Goal: Task Accomplishment & Management: Use online tool/utility

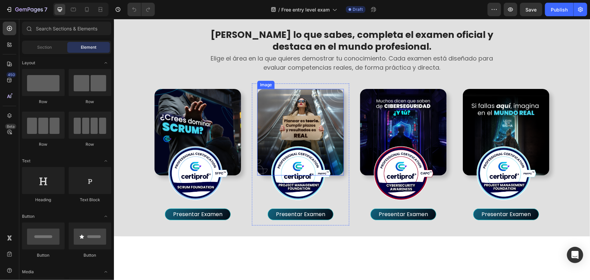
scroll to position [215, 0]
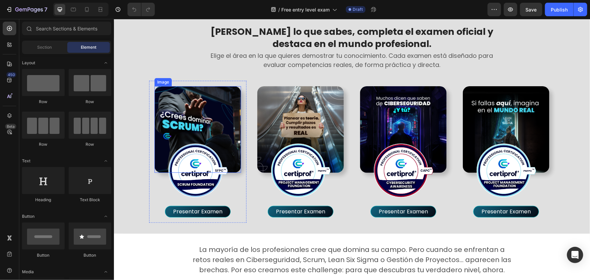
click at [227, 117] on img at bounding box center [197, 129] width 86 height 86
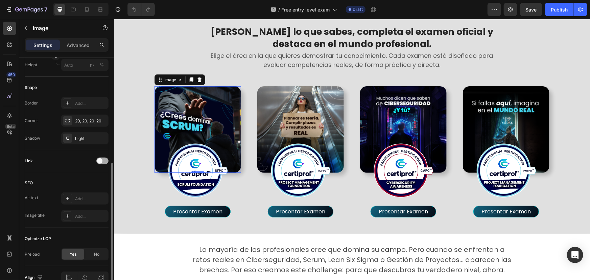
click at [105, 160] on div at bounding box center [102, 160] width 12 height 7
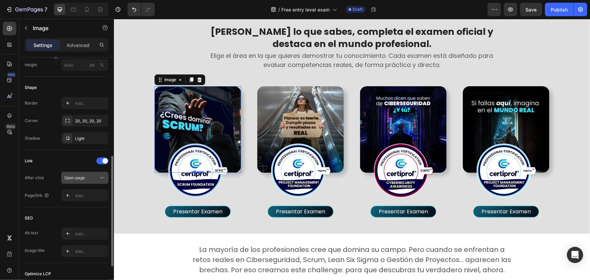
click at [87, 177] on div "Open page" at bounding box center [81, 178] width 34 height 6
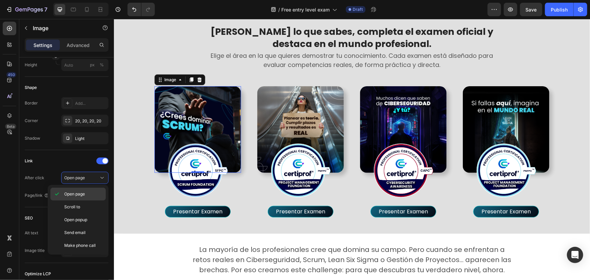
drag, startPoint x: 56, startPoint y: 191, endPoint x: 68, endPoint y: 193, distance: 12.3
click at [56, 191] on icon at bounding box center [56, 194] width 7 height 7
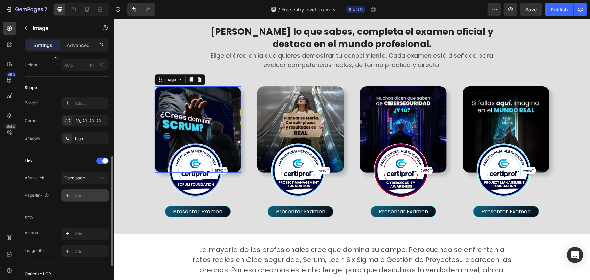
click at [102, 195] on div "Add..." at bounding box center [91, 196] width 32 height 6
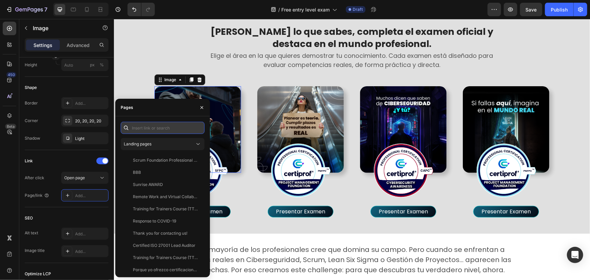
click at [156, 122] on input "text" at bounding box center [163, 128] width 84 height 12
paste input "[URL][DOMAIN_NAME]"
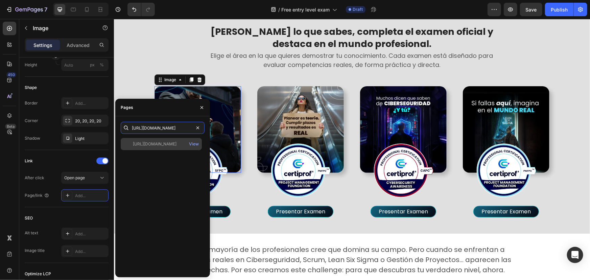
type input "[URL][DOMAIN_NAME]"
click at [153, 142] on div "[URL][DOMAIN_NAME]" at bounding box center [155, 144] width 44 height 6
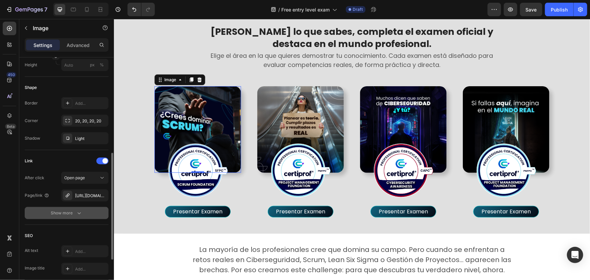
click at [79, 212] on icon "button" at bounding box center [79, 212] width 7 height 7
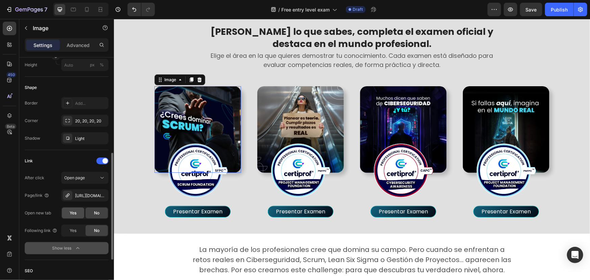
click at [82, 214] on div "Yes" at bounding box center [73, 212] width 22 height 11
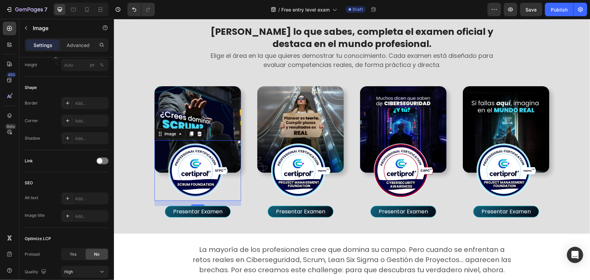
click at [202, 182] on img at bounding box center [197, 170] width 60 height 60
click at [103, 162] on div at bounding box center [102, 160] width 12 height 7
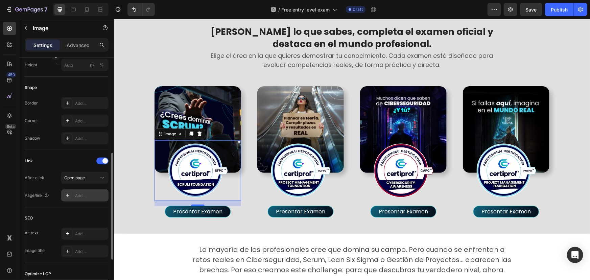
click at [86, 197] on div "Add..." at bounding box center [91, 196] width 32 height 6
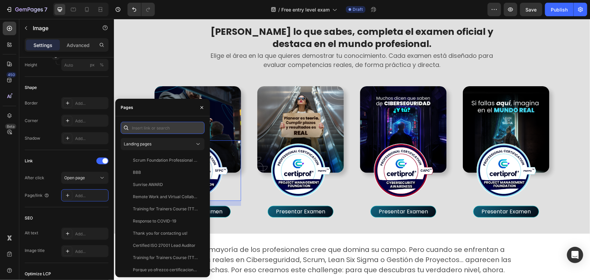
click at [150, 128] on input "text" at bounding box center [163, 128] width 84 height 12
paste input "[URL][DOMAIN_NAME]"
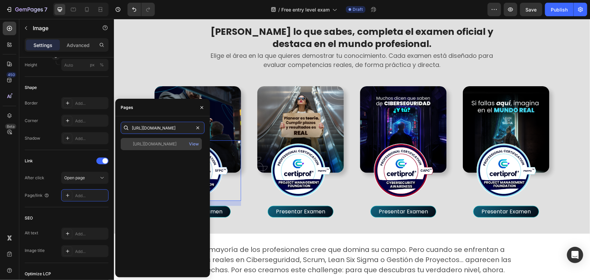
type input "[URL][DOMAIN_NAME]"
click at [147, 142] on div "[URL][DOMAIN_NAME]" at bounding box center [155, 144] width 44 height 6
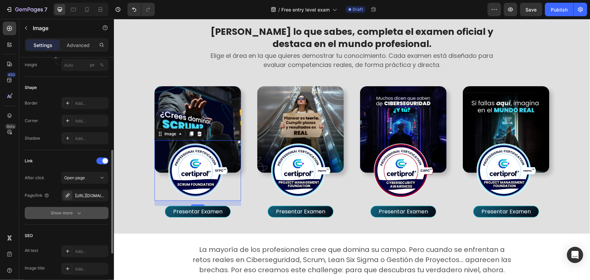
click at [85, 212] on button "Show more" at bounding box center [67, 213] width 84 height 12
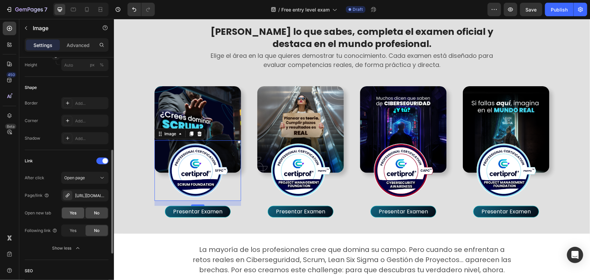
click at [81, 210] on div "Yes" at bounding box center [73, 212] width 22 height 11
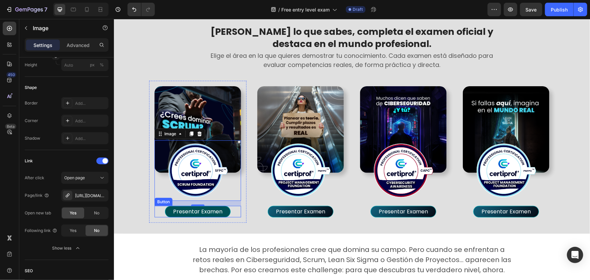
click at [224, 212] on button "Presentar Examen" at bounding box center [198, 210] width 66 height 11
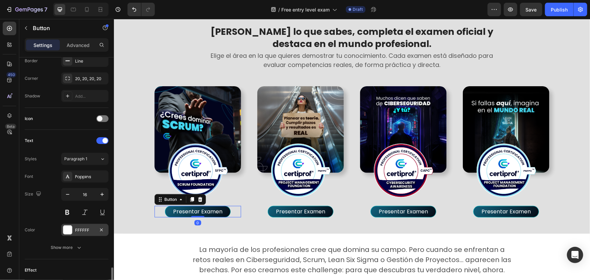
scroll to position [242, 0]
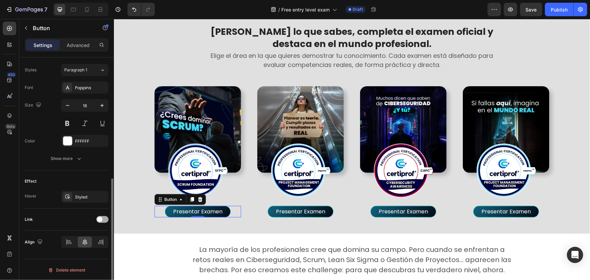
click at [98, 217] on span at bounding box center [99, 219] width 5 height 5
click at [81, 253] on div "Add..." at bounding box center [91, 254] width 32 height 6
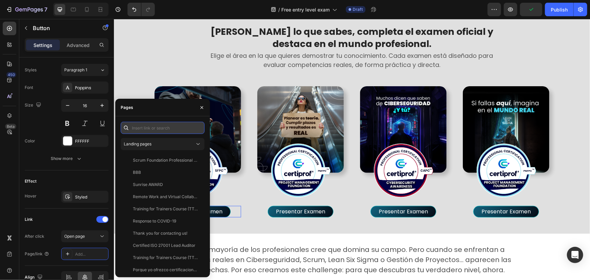
click at [146, 124] on input "text" at bounding box center [163, 128] width 84 height 12
paste input "[URL][DOMAIN_NAME]"
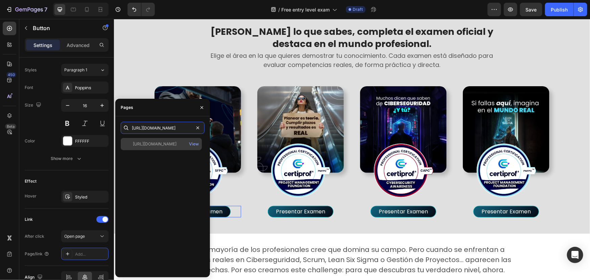
type input "[URL][DOMAIN_NAME]"
click at [144, 145] on div "[URL][DOMAIN_NAME]" at bounding box center [155, 144] width 44 height 6
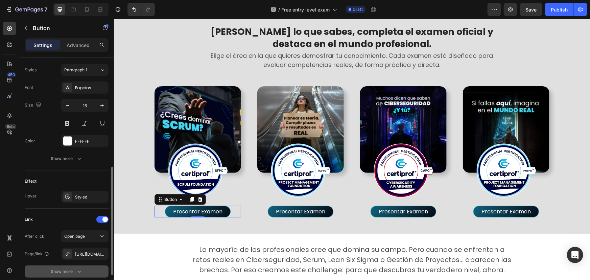
click at [80, 270] on icon "button" at bounding box center [79, 271] width 7 height 7
click at [72, 273] on span "Yes" at bounding box center [73, 271] width 7 height 6
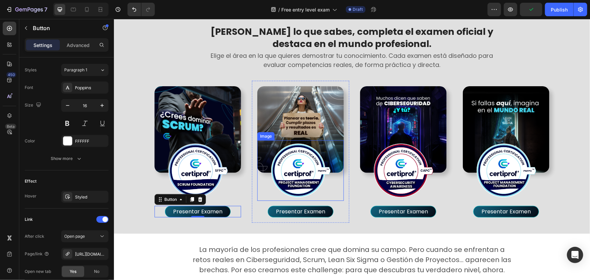
click at [291, 183] on img at bounding box center [300, 170] width 60 height 60
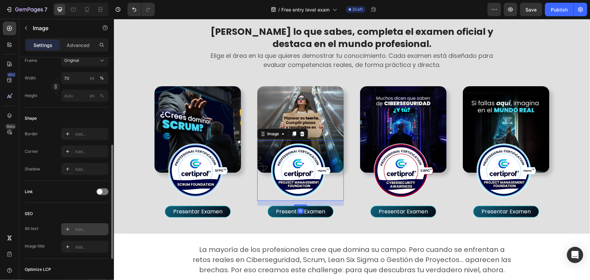
scroll to position [215, 0]
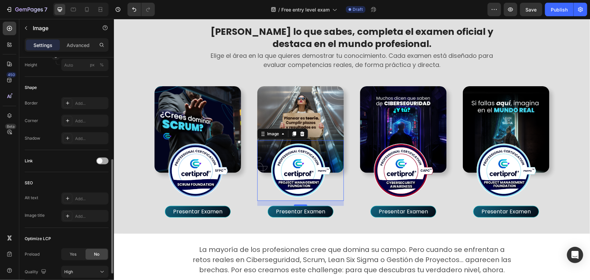
click at [105, 159] on div at bounding box center [102, 160] width 12 height 7
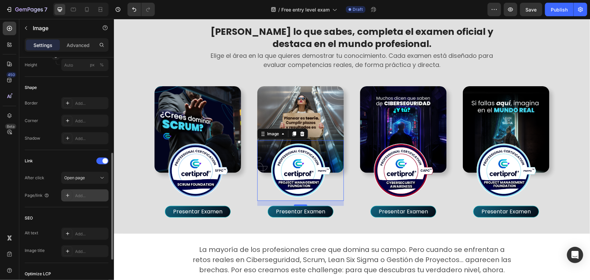
click at [71, 197] on div at bounding box center [67, 195] width 9 height 9
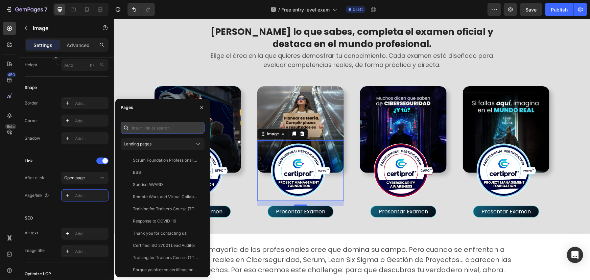
click at [148, 128] on input "text" at bounding box center [163, 128] width 84 height 12
paste input "[URL][DOMAIN_NAME]"
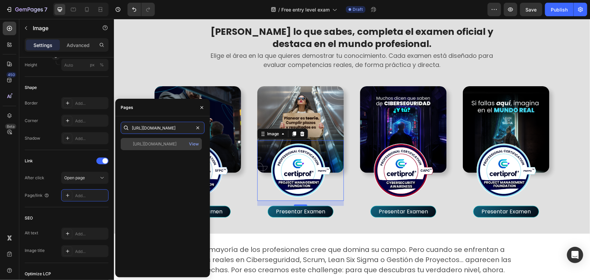
type input "[URL][DOMAIN_NAME]"
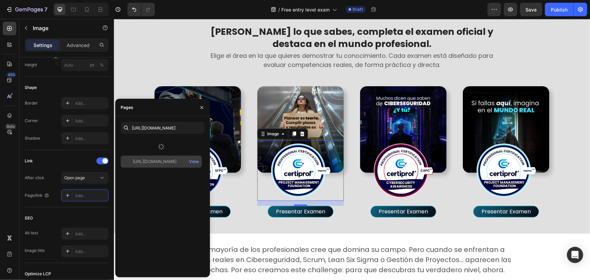
scroll to position [0, 0]
click at [146, 149] on div at bounding box center [161, 147] width 81 height 18
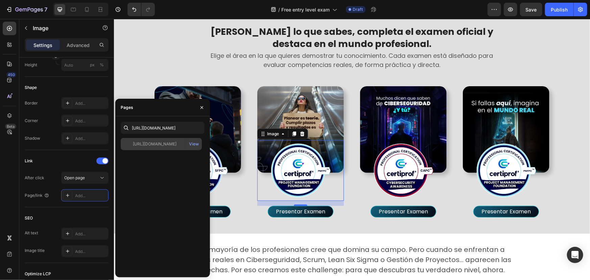
click at [144, 147] on div "[URL][DOMAIN_NAME] View" at bounding box center [161, 144] width 81 height 12
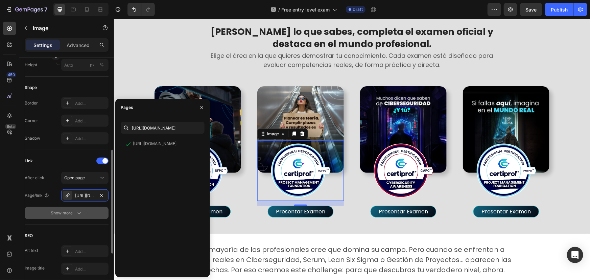
click at [69, 213] on div "Show more" at bounding box center [66, 212] width 31 height 7
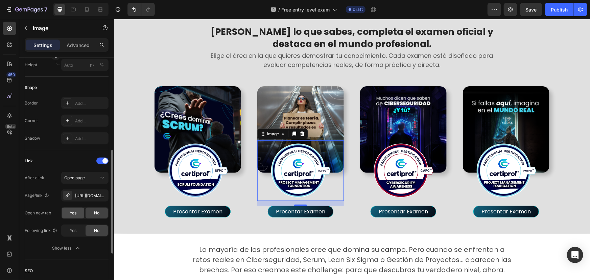
click at [74, 214] on span "Yes" at bounding box center [73, 213] width 7 height 6
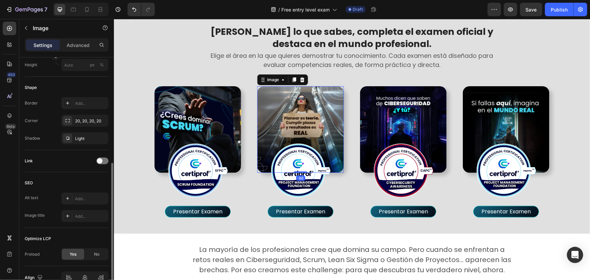
click at [292, 107] on img at bounding box center [300, 129] width 86 height 86
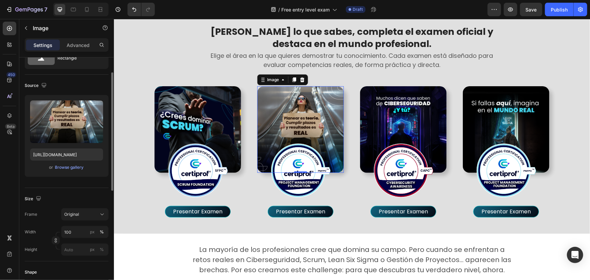
scroll to position [153, 0]
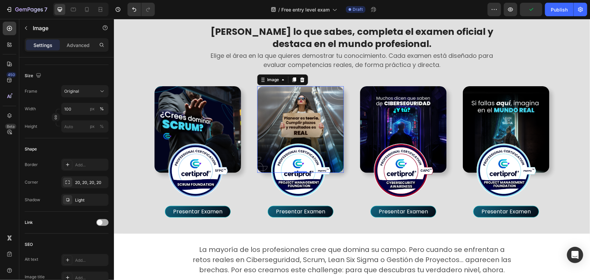
click at [101, 223] on span at bounding box center [99, 222] width 5 height 5
click at [77, 241] on span "Open page" at bounding box center [74, 239] width 21 height 6
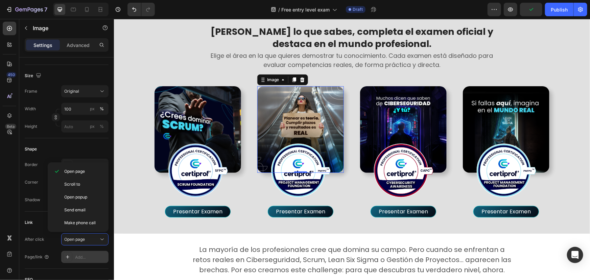
click at [81, 255] on div "Add..." at bounding box center [91, 257] width 32 height 6
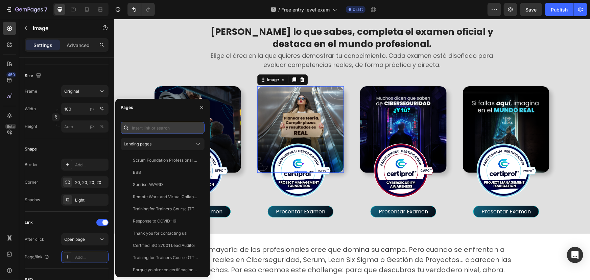
click at [142, 130] on input "text" at bounding box center [163, 128] width 84 height 12
paste input "[URL][DOMAIN_NAME]"
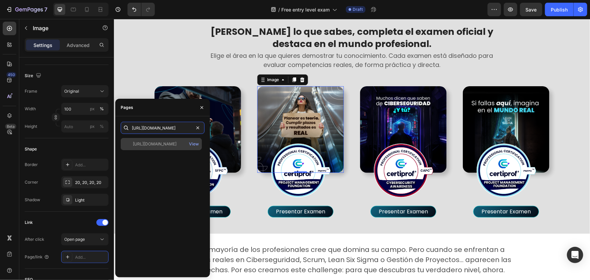
type input "[URL][DOMAIN_NAME]"
click at [143, 146] on div "[URL][DOMAIN_NAME]" at bounding box center [155, 144] width 44 height 6
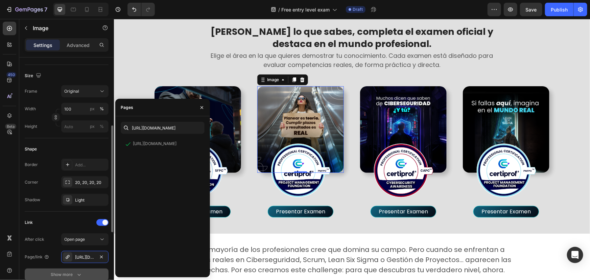
click at [58, 271] on div "Show more" at bounding box center [66, 274] width 31 height 7
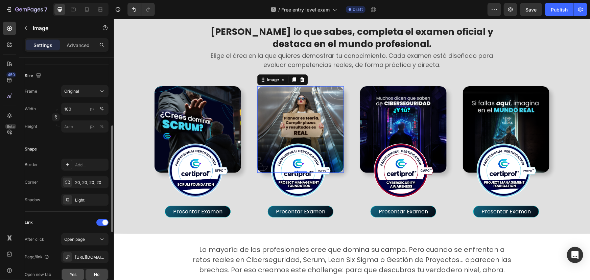
click at [72, 273] on span "Yes" at bounding box center [73, 274] width 7 height 6
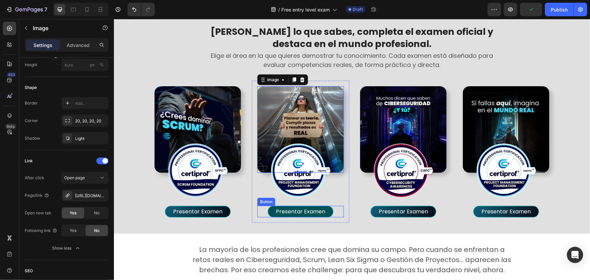
click at [327, 212] on button "Presentar Examen" at bounding box center [300, 210] width 66 height 11
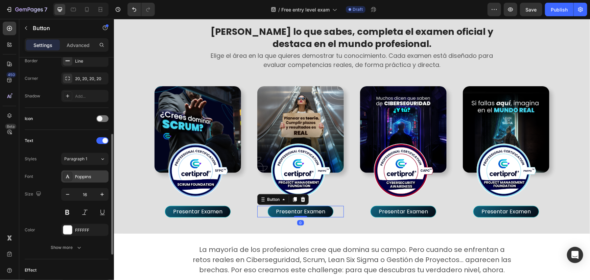
scroll to position [242, 0]
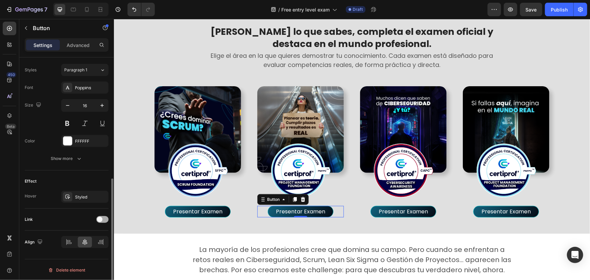
click at [103, 219] on div at bounding box center [102, 219] width 12 height 7
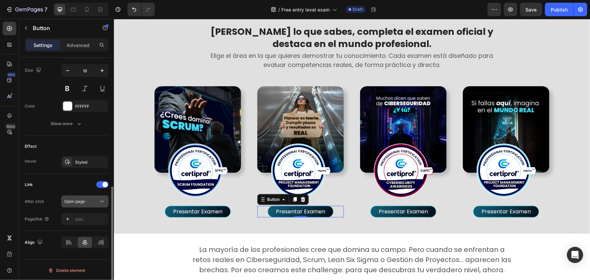
click at [97, 202] on div "Open page" at bounding box center [81, 201] width 34 height 6
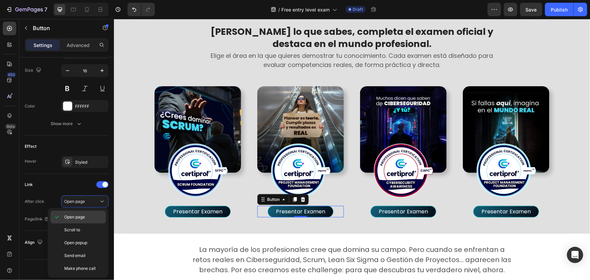
click at [84, 217] on span "Open page" at bounding box center [74, 217] width 21 height 6
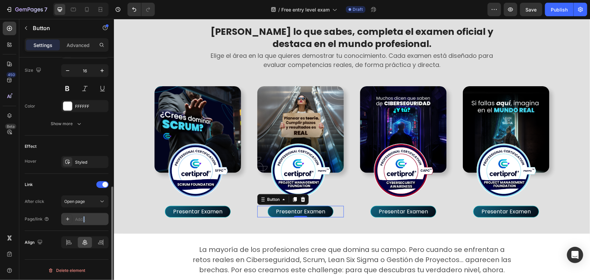
click at [84, 216] on div "Add..." at bounding box center [91, 219] width 32 height 6
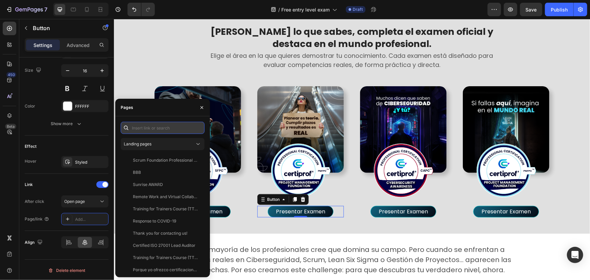
click at [144, 128] on input "text" at bounding box center [163, 128] width 84 height 12
paste input "[URL][DOMAIN_NAME]"
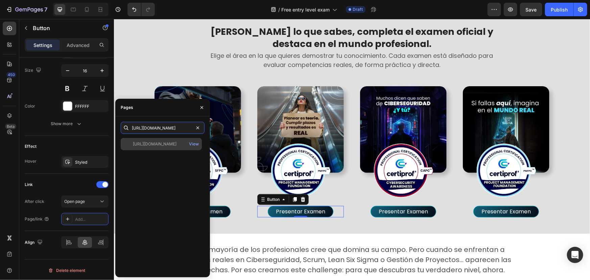
type input "[URL][DOMAIN_NAME]"
click at [145, 145] on div "[URL][DOMAIN_NAME]" at bounding box center [155, 144] width 44 height 6
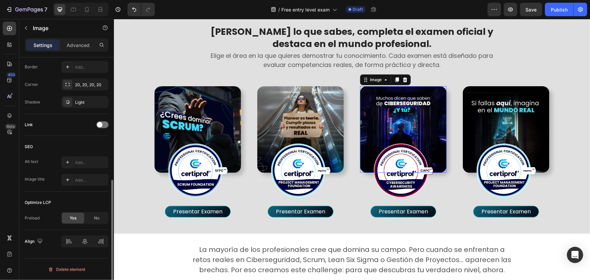
click at [417, 115] on img at bounding box center [402, 129] width 86 height 86
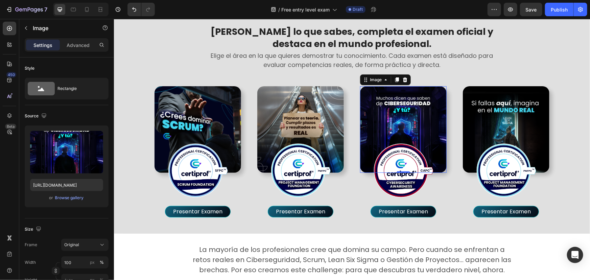
click at [400, 122] on img at bounding box center [402, 129] width 86 height 86
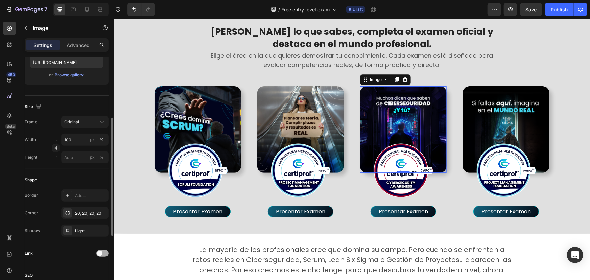
click at [99, 250] on span at bounding box center [99, 252] width 5 height 5
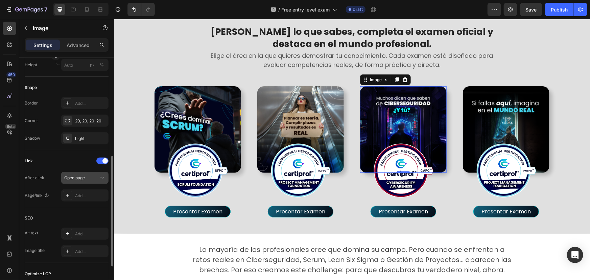
click at [92, 178] on div "Open page" at bounding box center [81, 178] width 34 height 6
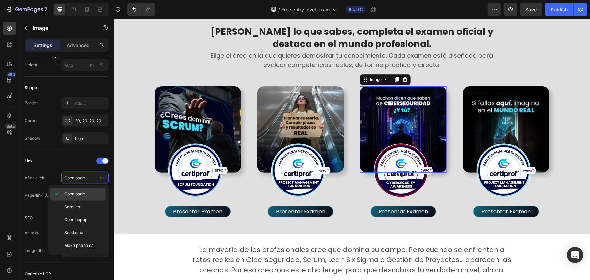
click at [78, 193] on span "Open page" at bounding box center [74, 194] width 21 height 6
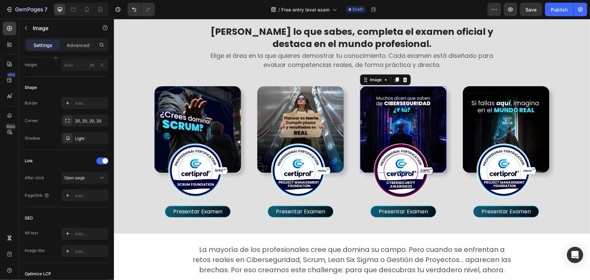
click at [83, 196] on div "Add..." at bounding box center [91, 196] width 32 height 6
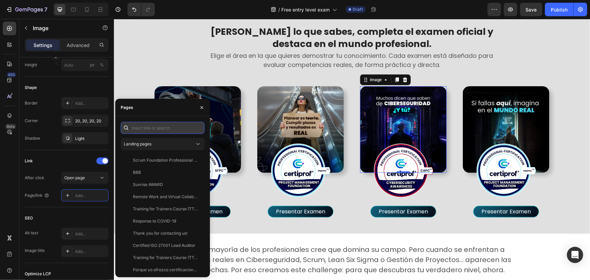
click at [145, 125] on input "text" at bounding box center [163, 128] width 84 height 12
paste input "[URL][DOMAIN_NAME]"
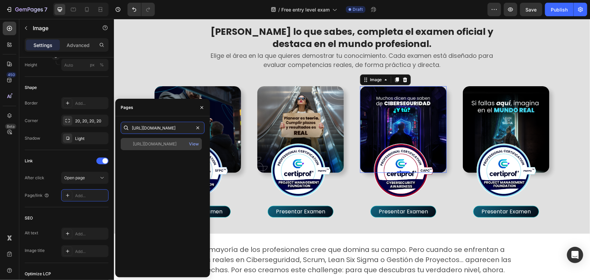
type input "[URL][DOMAIN_NAME]"
click at [166, 144] on div "[URL][DOMAIN_NAME]" at bounding box center [155, 144] width 44 height 6
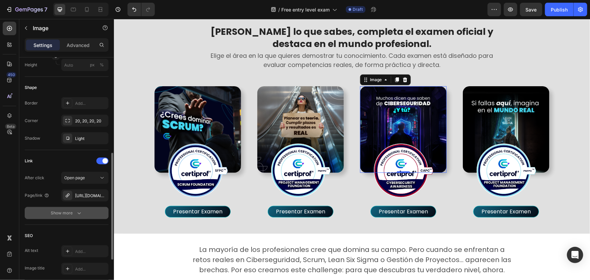
click at [81, 216] on button "Show more" at bounding box center [67, 213] width 84 height 12
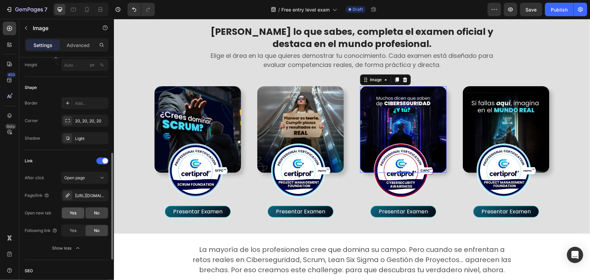
click at [74, 210] on span "Yes" at bounding box center [73, 213] width 7 height 6
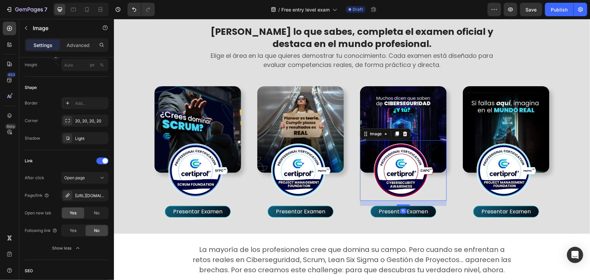
click at [414, 153] on img at bounding box center [402, 170] width 60 height 60
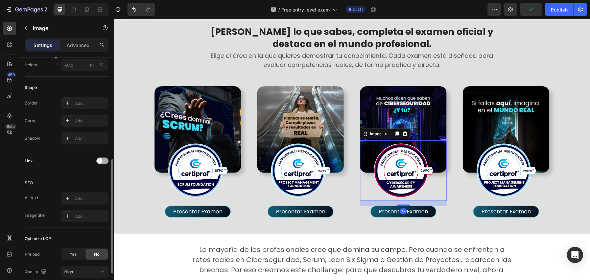
click at [101, 158] on div at bounding box center [102, 160] width 12 height 5
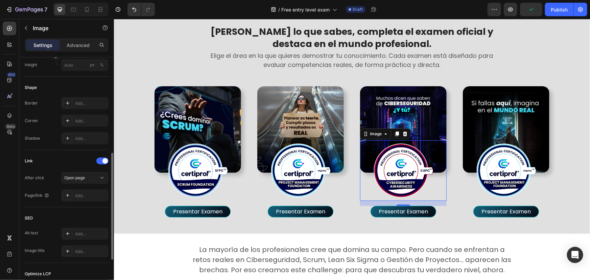
click at [89, 203] on div "Link After click Open page Page/link Add..." at bounding box center [67, 178] width 84 height 57
click at [90, 199] on div "Add..." at bounding box center [84, 195] width 47 height 12
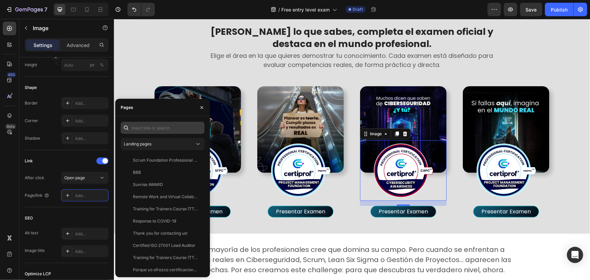
click at [153, 121] on div "Landing pages Scrum Foundation Professional Certificate (SFPC) - (PTBR) View BB…" at bounding box center [162, 196] width 95 height 161
click at [155, 125] on input "text" at bounding box center [163, 128] width 84 height 12
paste input "[URL][DOMAIN_NAME]"
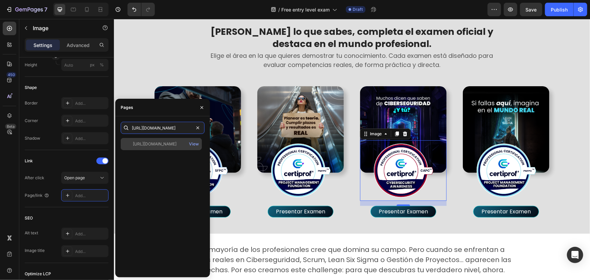
type input "[URL][DOMAIN_NAME]"
click at [147, 147] on div "[URL][DOMAIN_NAME]" at bounding box center [155, 144] width 44 height 6
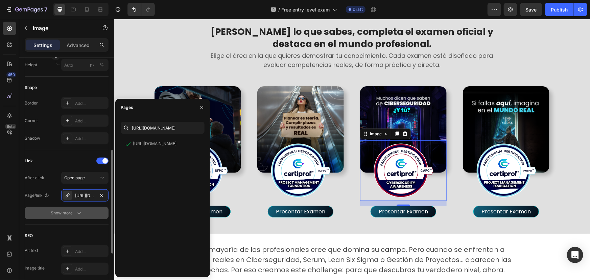
click at [82, 215] on button "Show more" at bounding box center [67, 213] width 84 height 12
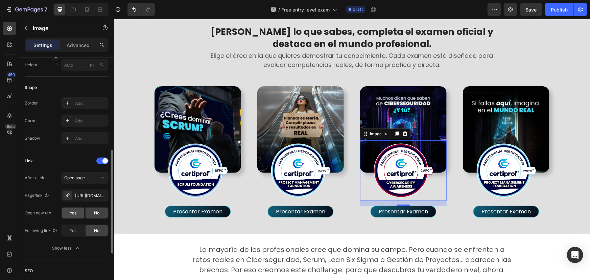
click at [74, 213] on span "Yes" at bounding box center [73, 213] width 7 height 6
click at [425, 214] on button "Presentar Examen" at bounding box center [403, 210] width 66 height 11
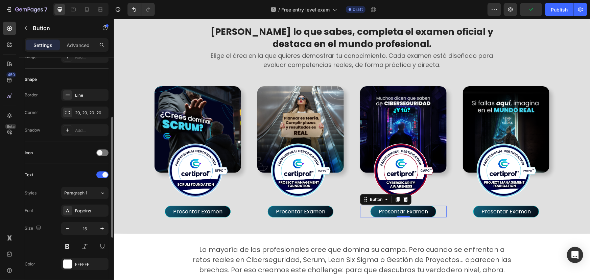
scroll to position [242, 0]
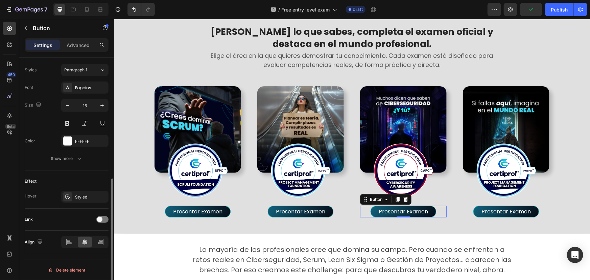
click at [102, 223] on div "Link" at bounding box center [67, 219] width 84 height 11
click at [104, 220] on div at bounding box center [102, 219] width 12 height 7
click at [82, 251] on div "Add..." at bounding box center [91, 254] width 32 height 6
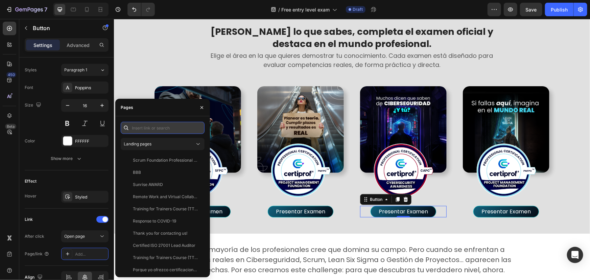
click at [152, 129] on input "text" at bounding box center [163, 128] width 84 height 12
paste input "[URL][DOMAIN_NAME]"
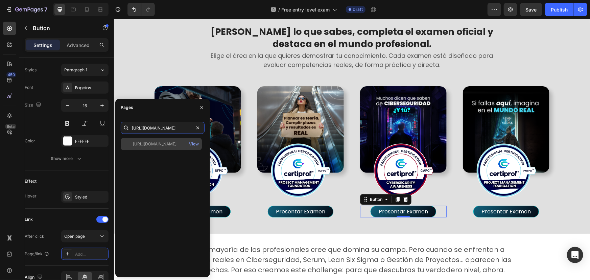
type input "[URL][DOMAIN_NAME]"
click at [150, 145] on div "[URL][DOMAIN_NAME]" at bounding box center [155, 144] width 44 height 6
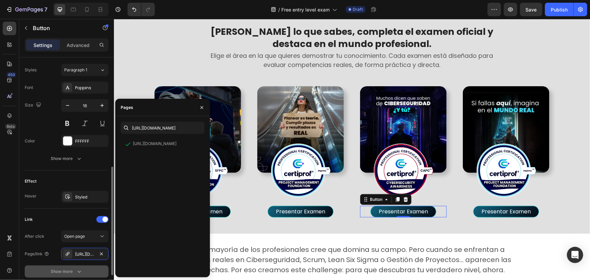
click at [87, 270] on button "Show more" at bounding box center [67, 271] width 84 height 12
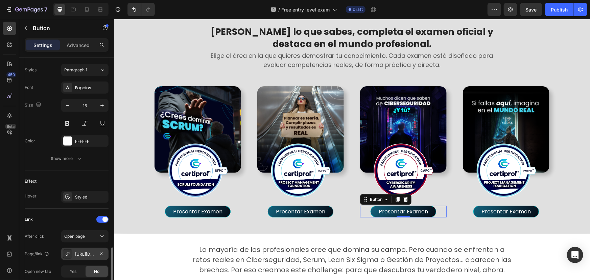
scroll to position [304, 0]
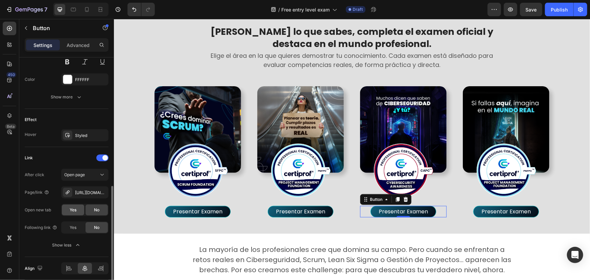
click at [75, 212] on div "Yes" at bounding box center [73, 209] width 22 height 11
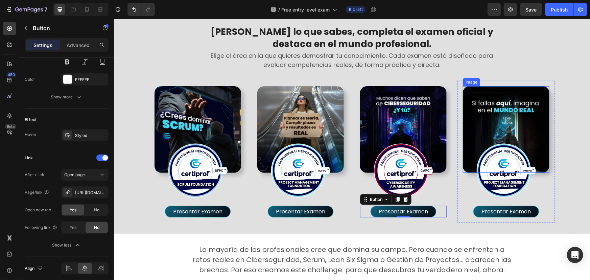
click at [512, 117] on img at bounding box center [505, 129] width 86 height 86
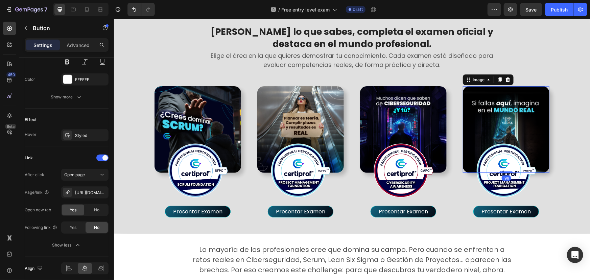
scroll to position [0, 0]
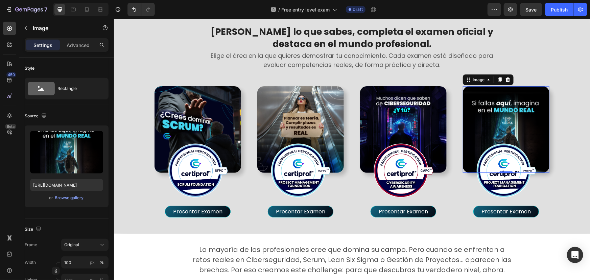
click at [519, 107] on img at bounding box center [505, 129] width 86 height 86
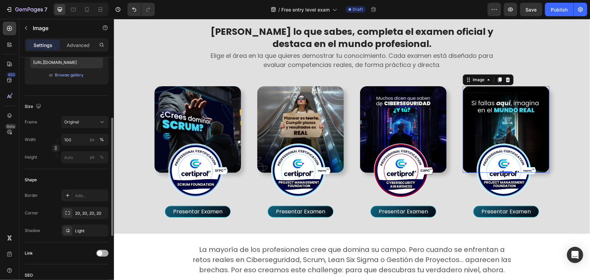
click at [104, 252] on div at bounding box center [102, 253] width 12 height 7
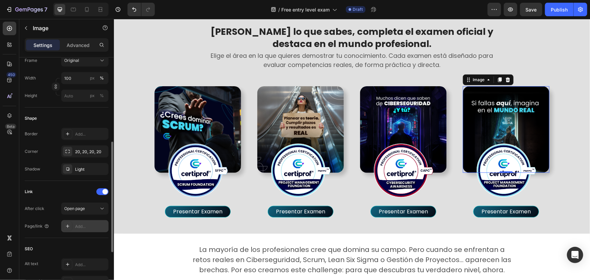
click at [93, 222] on div "Add..." at bounding box center [84, 226] width 47 height 12
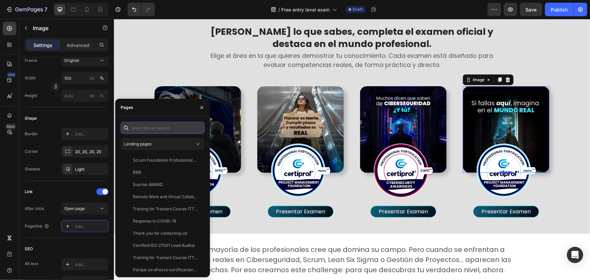
click at [148, 128] on input "text" at bounding box center [163, 128] width 84 height 12
paste input "[URL][DOMAIN_NAME]"
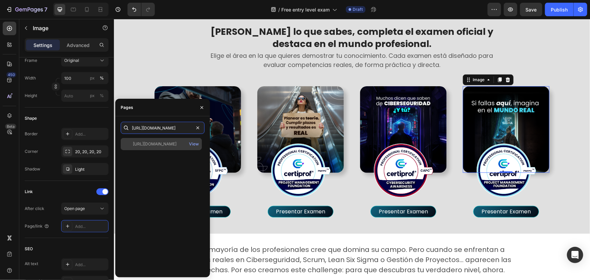
type input "[URL][DOMAIN_NAME]"
click at [141, 145] on div "[URL][DOMAIN_NAME]" at bounding box center [155, 144] width 44 height 6
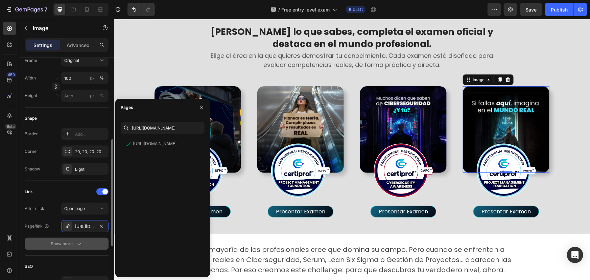
click at [81, 239] on button "Show more" at bounding box center [67, 243] width 84 height 12
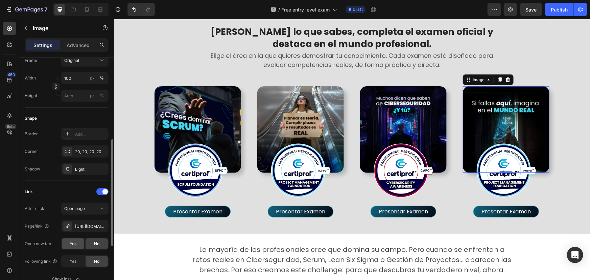
click at [77, 243] on div "Yes" at bounding box center [73, 243] width 22 height 11
click at [509, 182] on img at bounding box center [505, 170] width 60 height 60
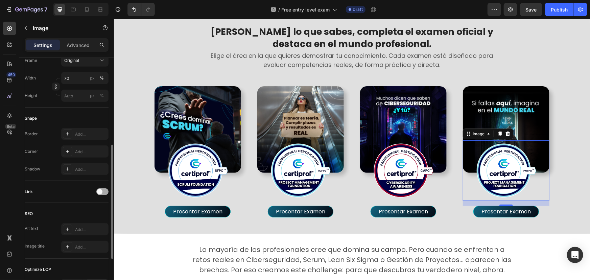
click at [99, 191] on span at bounding box center [99, 191] width 5 height 5
click at [74, 210] on span "Open page" at bounding box center [74, 208] width 21 height 6
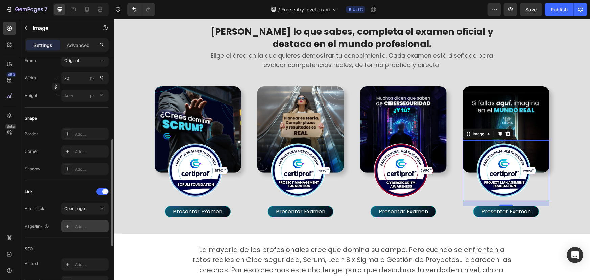
click at [76, 222] on div "Add..." at bounding box center [84, 226] width 47 height 12
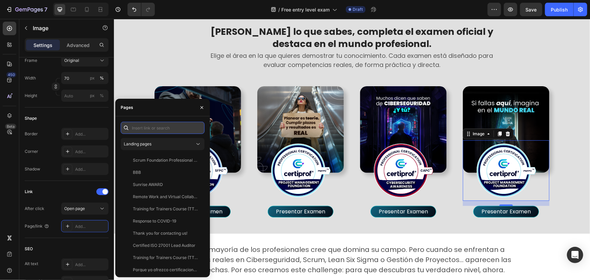
click at [153, 129] on input "text" at bounding box center [163, 128] width 84 height 12
paste input "[URL][DOMAIN_NAME]"
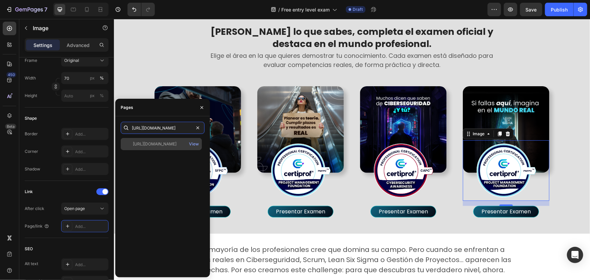
type input "[URL][DOMAIN_NAME]"
click at [149, 142] on div "[URL][DOMAIN_NAME]" at bounding box center [155, 144] width 44 height 6
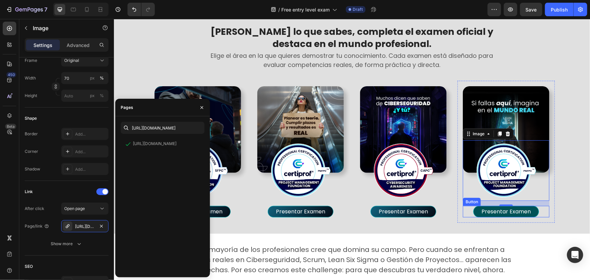
click at [478, 209] on button "Presentar Examen" at bounding box center [506, 210] width 66 height 11
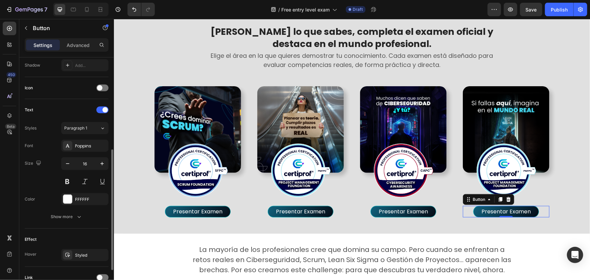
scroll to position [242, 0]
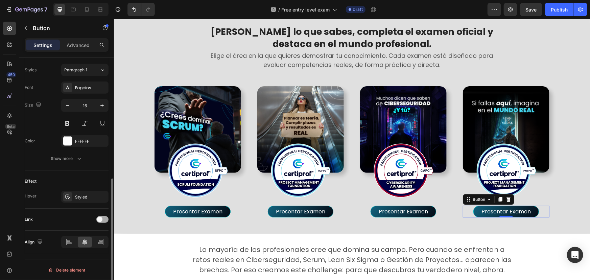
click at [102, 216] on div at bounding box center [102, 219] width 12 height 7
click at [75, 256] on div "Add..." at bounding box center [84, 254] width 47 height 12
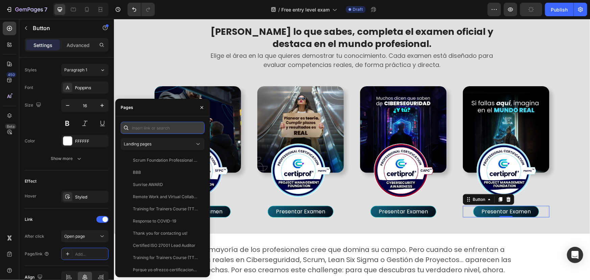
click at [147, 129] on input "text" at bounding box center [163, 128] width 84 height 12
paste input "[URL][DOMAIN_NAME]"
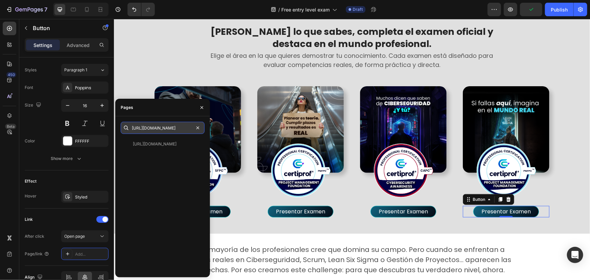
scroll to position [0, 53]
type input "[URL][DOMAIN_NAME]"
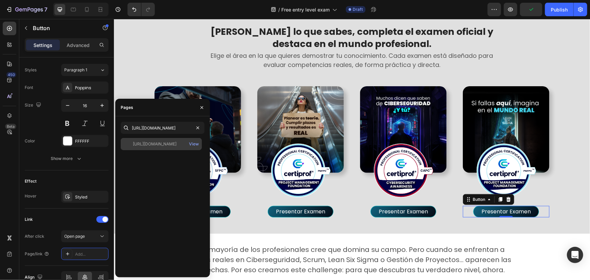
scroll to position [0, 0]
click at [147, 142] on div "[URL][DOMAIN_NAME]" at bounding box center [155, 144] width 44 height 6
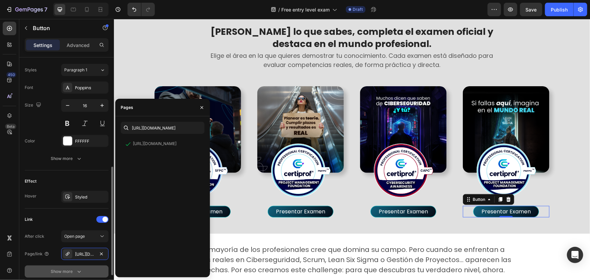
click at [69, 272] on div "Show more" at bounding box center [66, 271] width 31 height 7
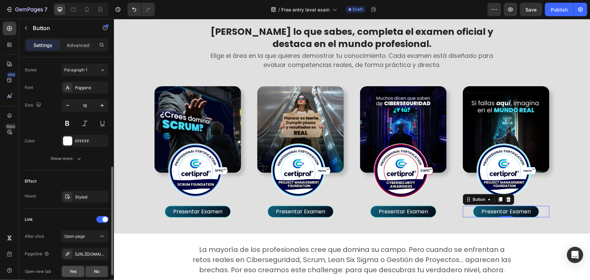
click at [67, 271] on div "Yes" at bounding box center [73, 271] width 22 height 11
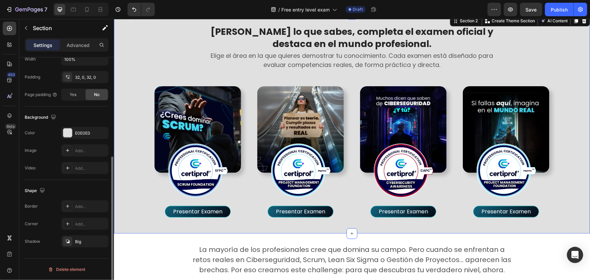
click at [573, 198] on div "[PERSON_NAME] lo que sabes, completa el examen oficial y destaca en el mundo pr…" at bounding box center [352, 123] width 476 height 197
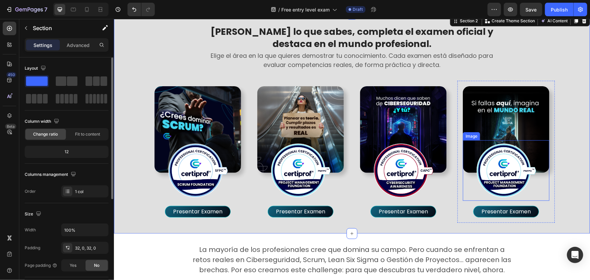
click at [508, 178] on img at bounding box center [505, 170] width 60 height 60
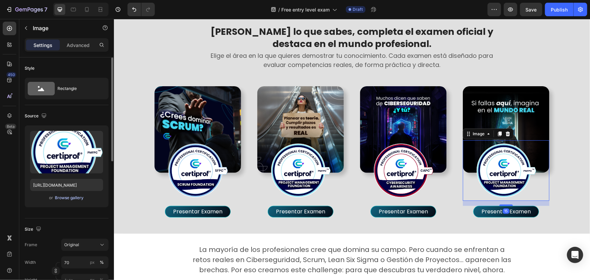
click at [79, 197] on div "Browse gallery" at bounding box center [69, 198] width 29 height 6
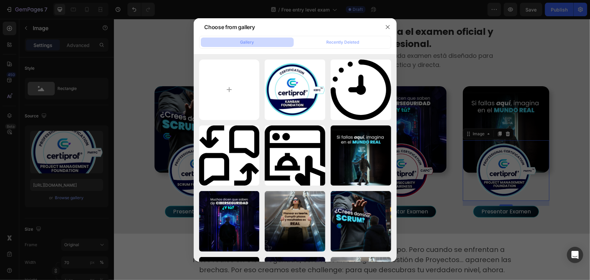
click at [574, 110] on div at bounding box center [295, 140] width 590 height 280
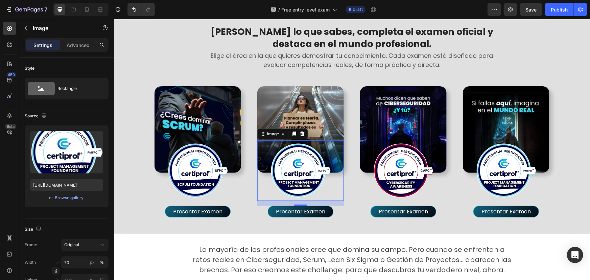
click at [310, 175] on img at bounding box center [300, 170] width 60 height 60
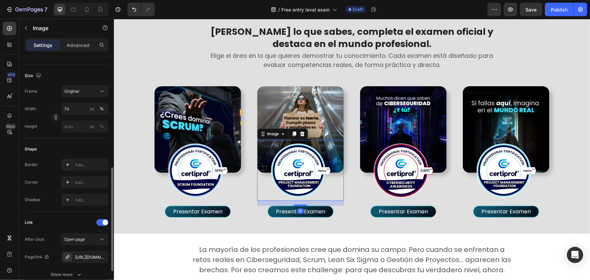
scroll to position [246, 0]
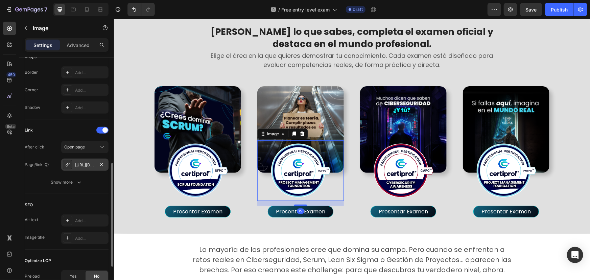
click at [91, 161] on div "[URL][DOMAIN_NAME]" at bounding box center [84, 164] width 47 height 12
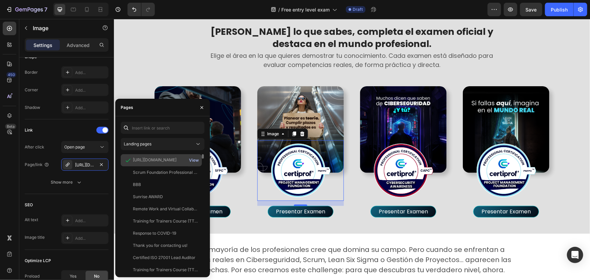
click at [195, 160] on div "View" at bounding box center [194, 160] width 10 height 6
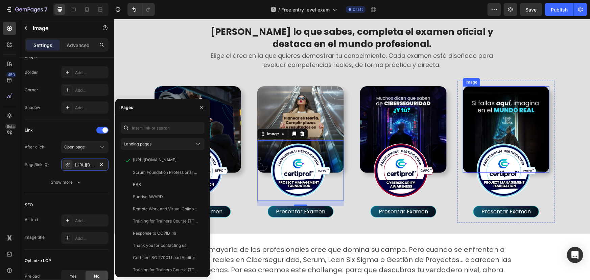
click at [518, 124] on img at bounding box center [505, 129] width 86 height 86
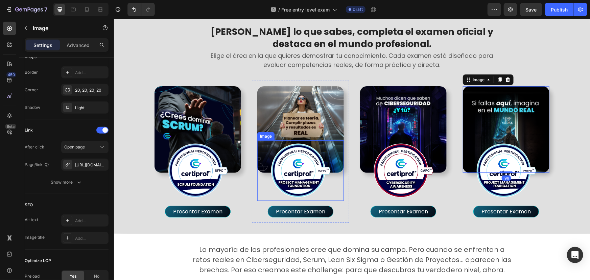
click at [295, 171] on img at bounding box center [300, 170] width 60 height 60
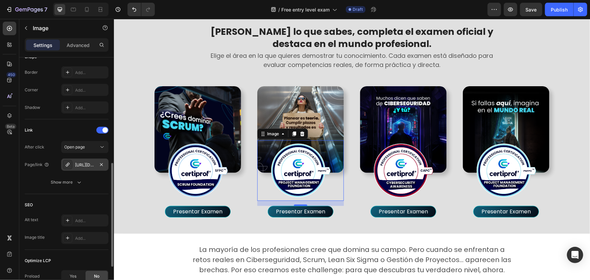
click at [67, 163] on icon at bounding box center [68, 164] width 4 height 4
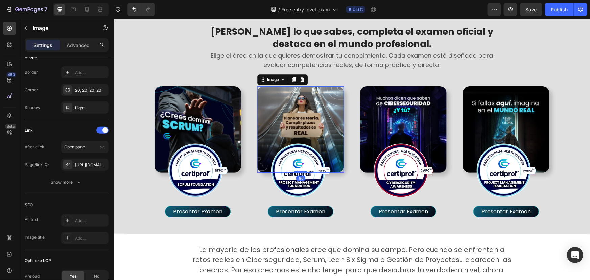
click at [310, 106] on img at bounding box center [300, 129] width 86 height 86
click at [69, 166] on icon at bounding box center [67, 164] width 5 height 5
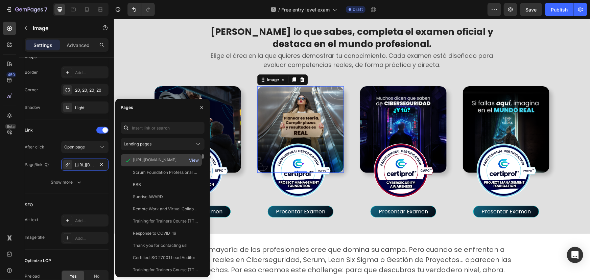
click at [194, 161] on div "View" at bounding box center [194, 160] width 10 height 6
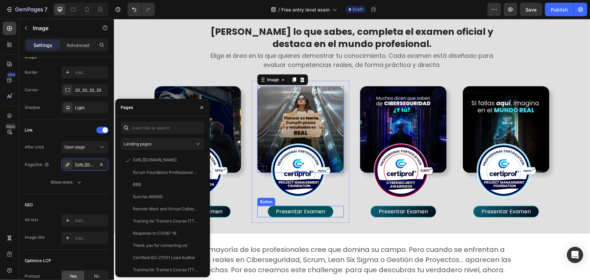
click at [326, 210] on link "Presentar Examen" at bounding box center [300, 210] width 66 height 11
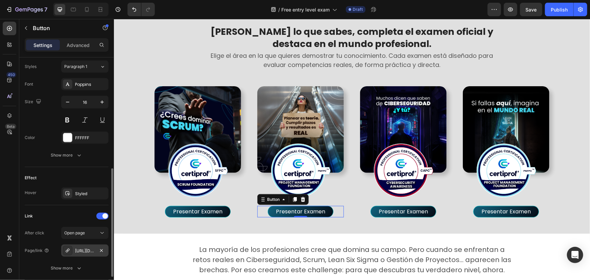
click at [85, 251] on div "[URL][DOMAIN_NAME]" at bounding box center [85, 251] width 20 height 6
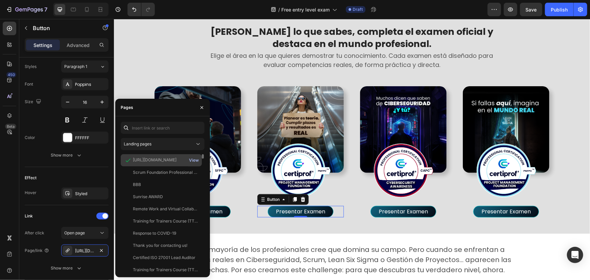
click at [195, 158] on div "View" at bounding box center [194, 160] width 10 height 6
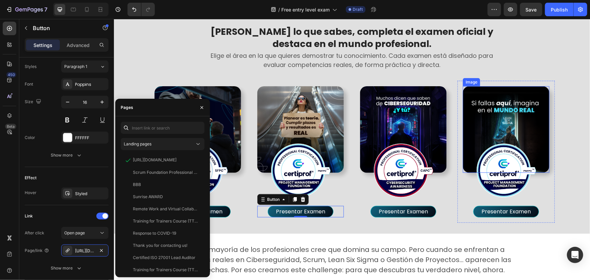
click at [527, 109] on img at bounding box center [505, 129] width 86 height 86
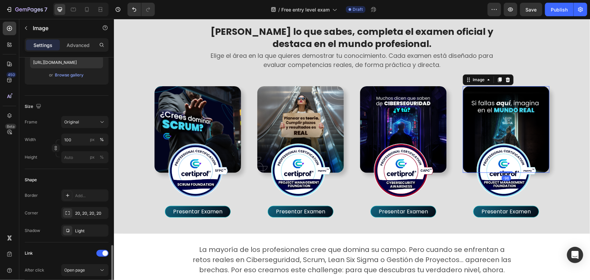
scroll to position [215, 0]
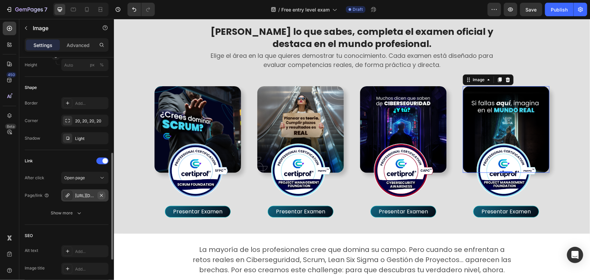
click at [103, 194] on icon "button" at bounding box center [101, 195] width 5 height 5
click at [76, 196] on div "Add..." at bounding box center [91, 196] width 32 height 6
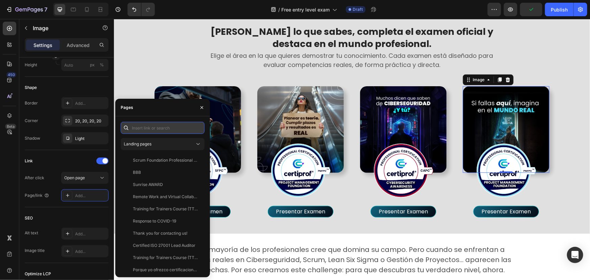
click at [146, 126] on input "text" at bounding box center [163, 128] width 84 height 12
paste input "[URL][DOMAIN_NAME]"
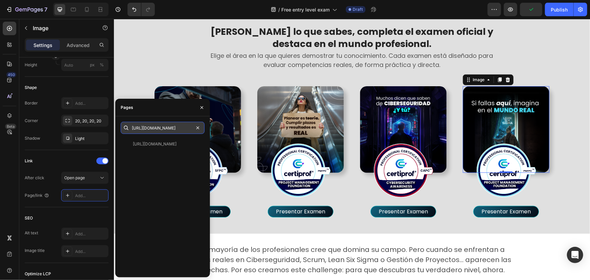
scroll to position [0, 53]
type input "[URL][DOMAIN_NAME]"
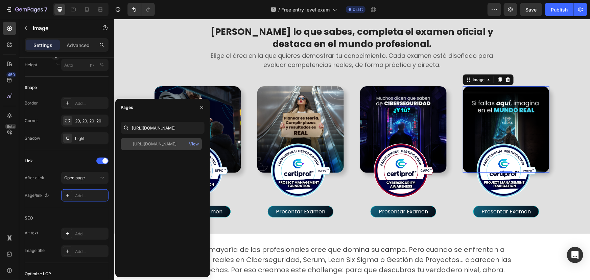
scroll to position [0, 0]
click at [150, 146] on div "[URL][DOMAIN_NAME]" at bounding box center [155, 144] width 44 height 6
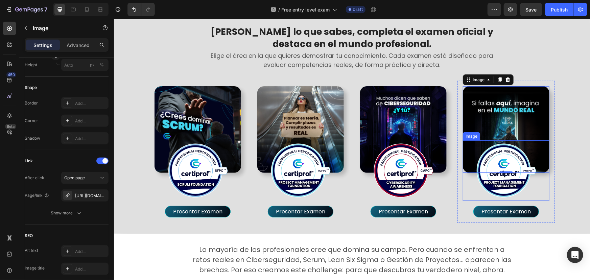
click at [498, 175] on img at bounding box center [505, 170] width 60 height 60
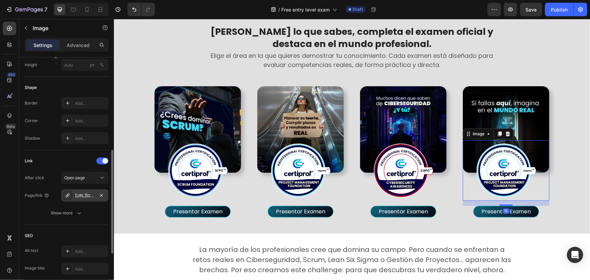
click at [81, 194] on div "[URL][DOMAIN_NAME]" at bounding box center [85, 196] width 20 height 6
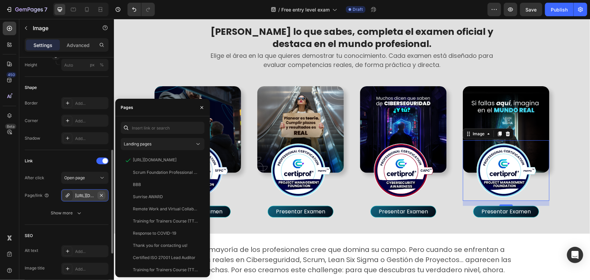
click at [102, 196] on icon "button" at bounding box center [101, 195] width 5 height 5
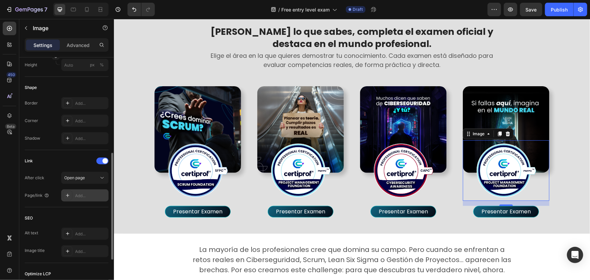
click at [86, 193] on div "Add..." at bounding box center [91, 196] width 32 height 6
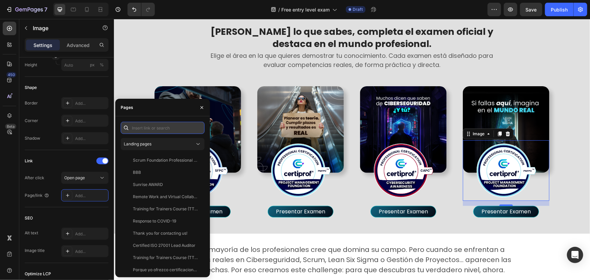
click at [151, 127] on input "text" at bounding box center [163, 128] width 84 height 12
paste input "[URL][DOMAIN_NAME]"
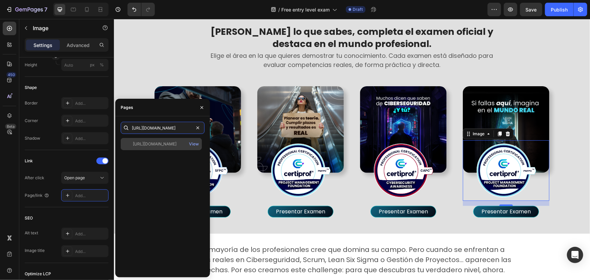
type input "[URL][DOMAIN_NAME]"
click at [151, 145] on div "[URL][DOMAIN_NAME]" at bounding box center [155, 144] width 44 height 6
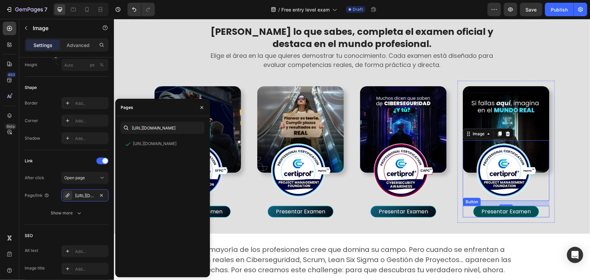
click at [529, 210] on link "Presentar Examen" at bounding box center [506, 210] width 66 height 11
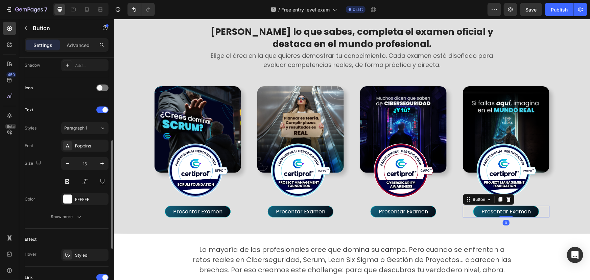
scroll to position [276, 0]
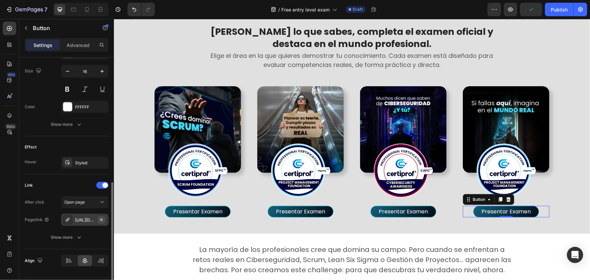
click at [103, 220] on icon "button" at bounding box center [101, 219] width 5 height 5
click at [77, 220] on div "Add..." at bounding box center [91, 220] width 32 height 6
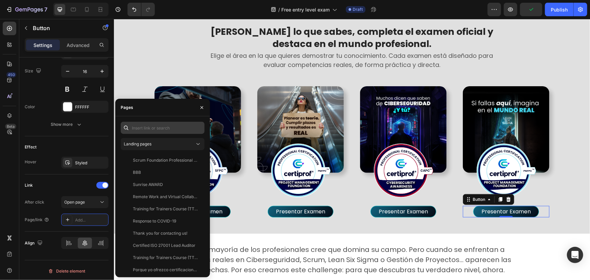
drag, startPoint x: 157, startPoint y: 144, endPoint x: 155, endPoint y: 130, distance: 13.7
click at [155, 133] on div "Landing pages Scrum Foundation Professional Certificate (SFPC) - (PTBR) View BB…" at bounding box center [163, 197] width 84 height 150
click at [155, 126] on input "text" at bounding box center [163, 128] width 84 height 12
paste input "[URL][DOMAIN_NAME]"
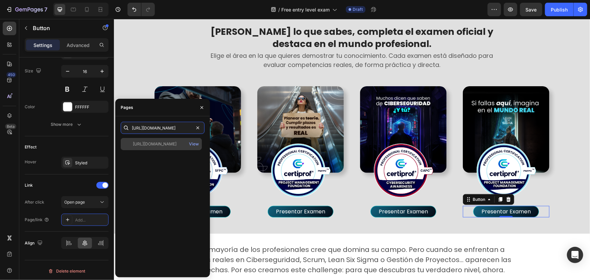
type input "[URL][DOMAIN_NAME]"
click at [151, 147] on div "[URL][DOMAIN_NAME]" at bounding box center [155, 144] width 44 height 6
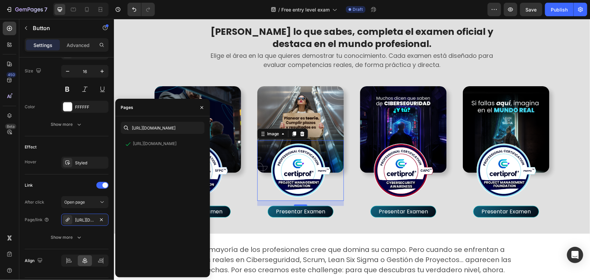
click at [291, 181] on img at bounding box center [300, 170] width 60 height 60
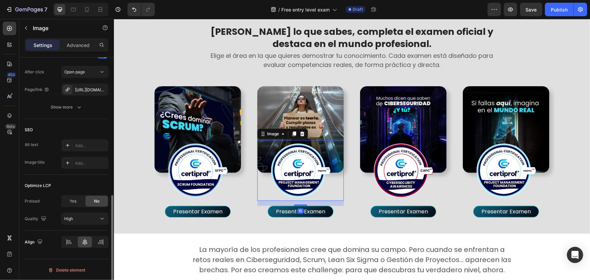
scroll to position [259, 0]
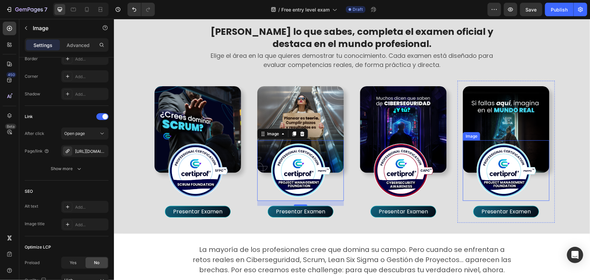
click at [524, 180] on img at bounding box center [505, 170] width 60 height 60
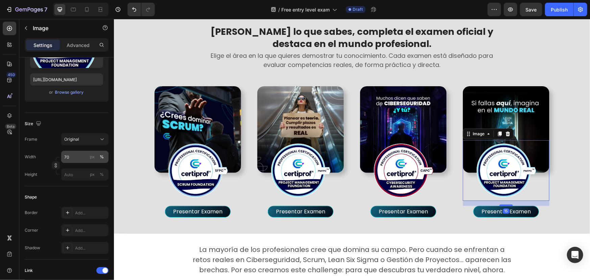
scroll to position [0, 0]
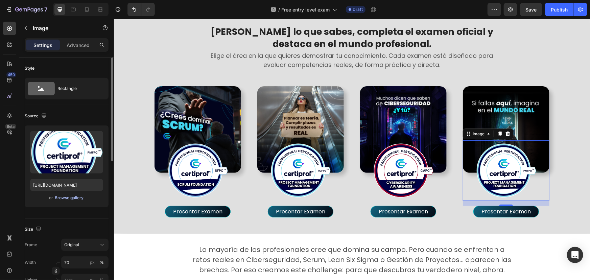
click at [75, 198] on div "Browse gallery" at bounding box center [69, 198] width 29 height 6
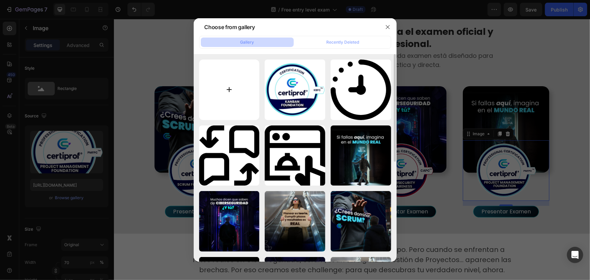
click at [233, 91] on input "file" at bounding box center [229, 89] width 60 height 60
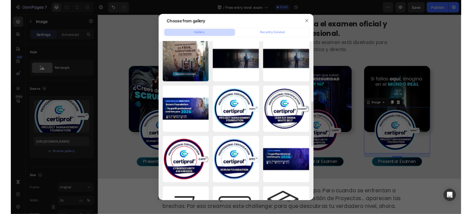
scroll to position [307, 0]
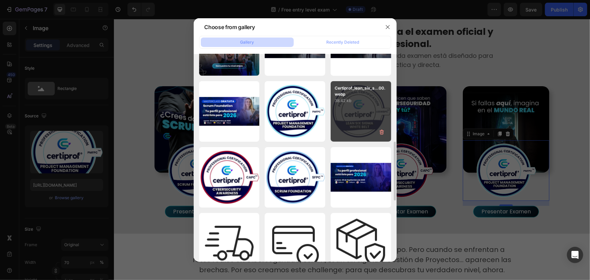
click at [370, 105] on div "Certiprof_lean_six_s...00.webp 38.42 kb" at bounding box center [360, 111] width 60 height 60
type input "[URL][DOMAIN_NAME]"
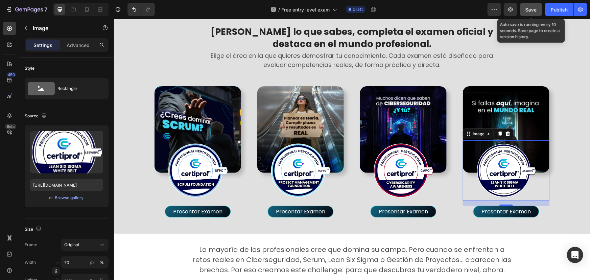
click at [535, 5] on button "Save" at bounding box center [531, 10] width 22 height 14
